Goal: Task Accomplishment & Management: Use online tool/utility

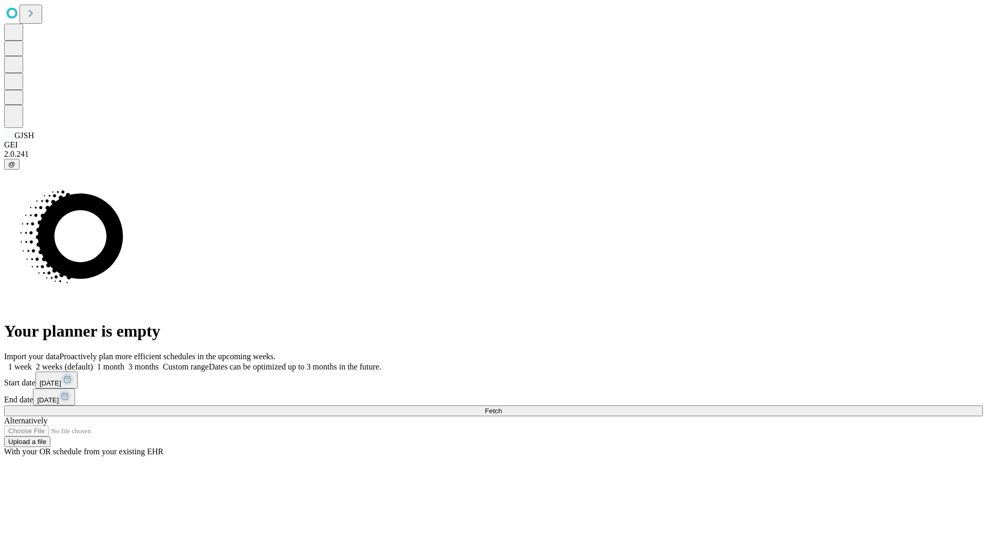
click at [502, 407] on span "Fetch" at bounding box center [493, 411] width 17 height 8
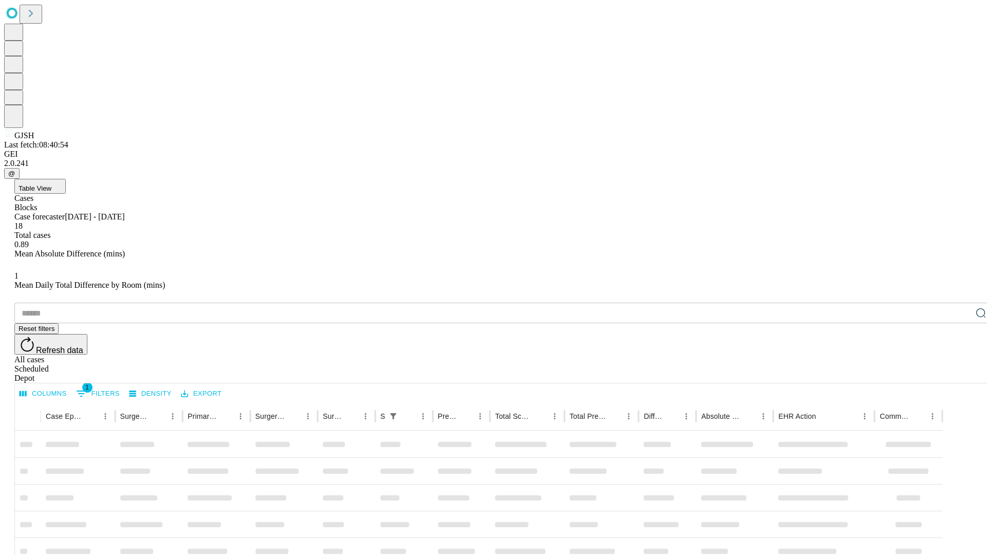
click at [961, 374] on div "Depot" at bounding box center [503, 378] width 979 height 9
